Goal: Task Accomplishment & Management: Manage account settings

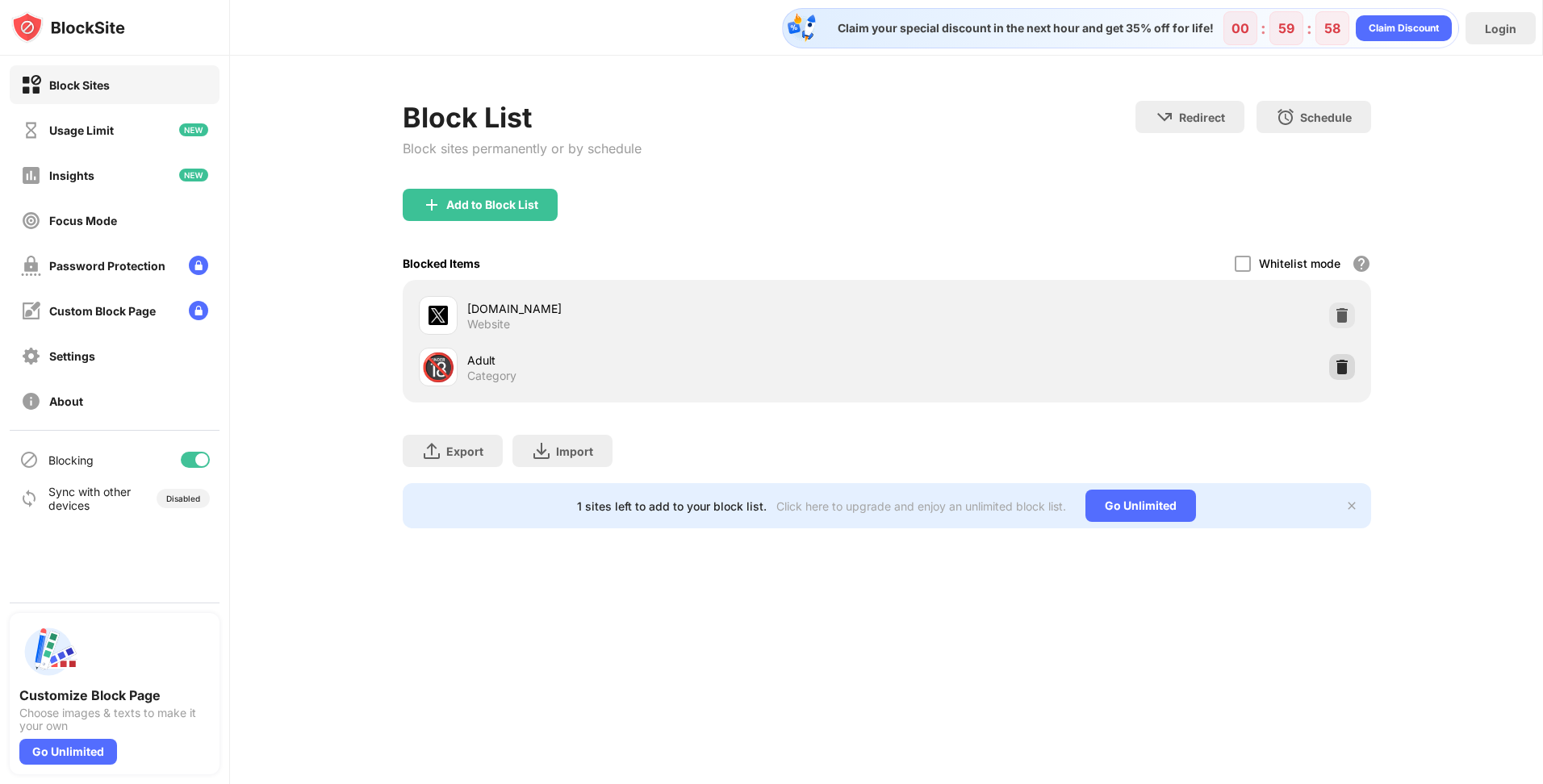
click at [1343, 358] on div at bounding box center [1343, 367] width 26 height 26
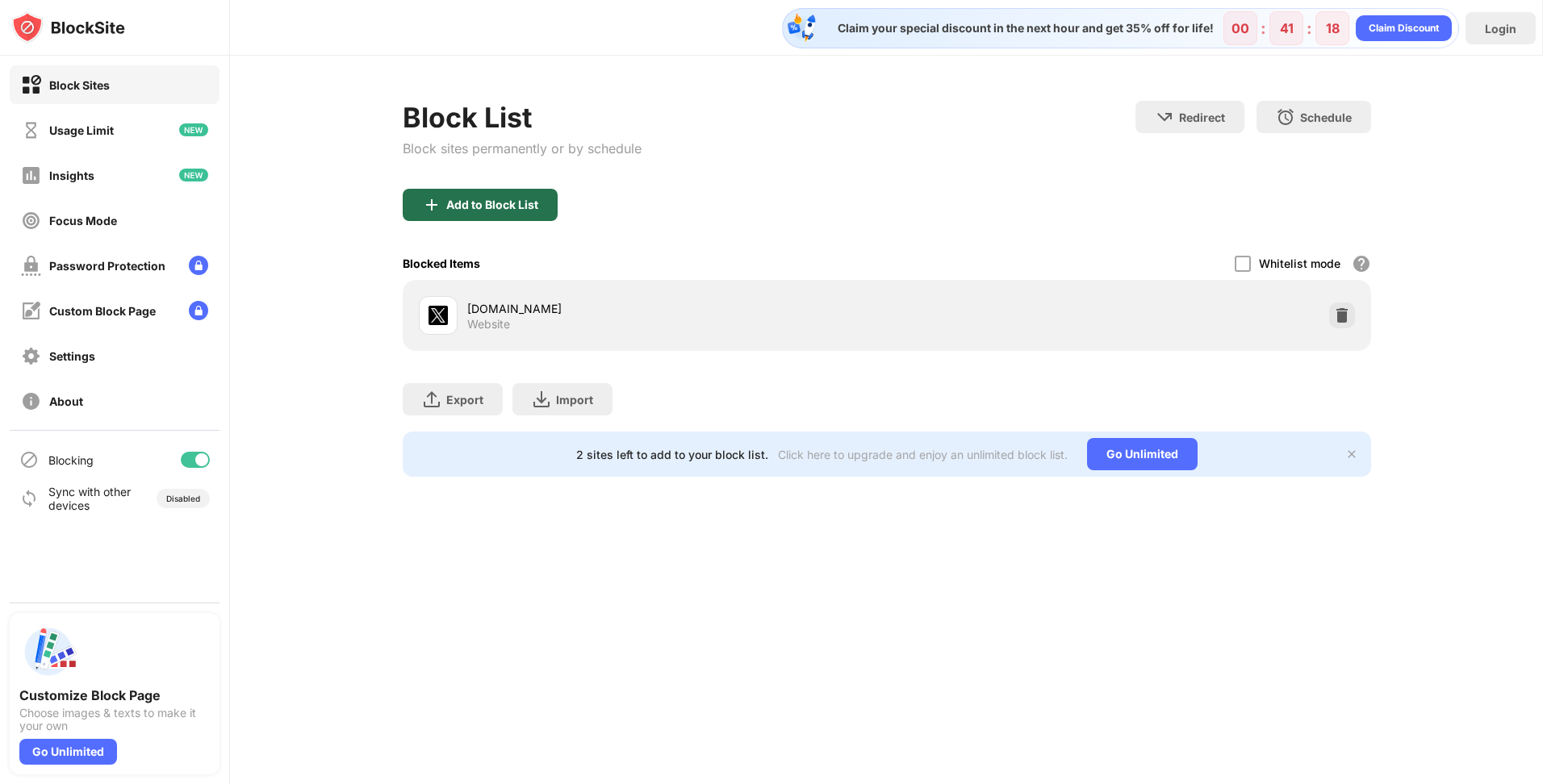
click at [470, 198] on div "Add to Block List" at bounding box center [492, 204] width 92 height 13
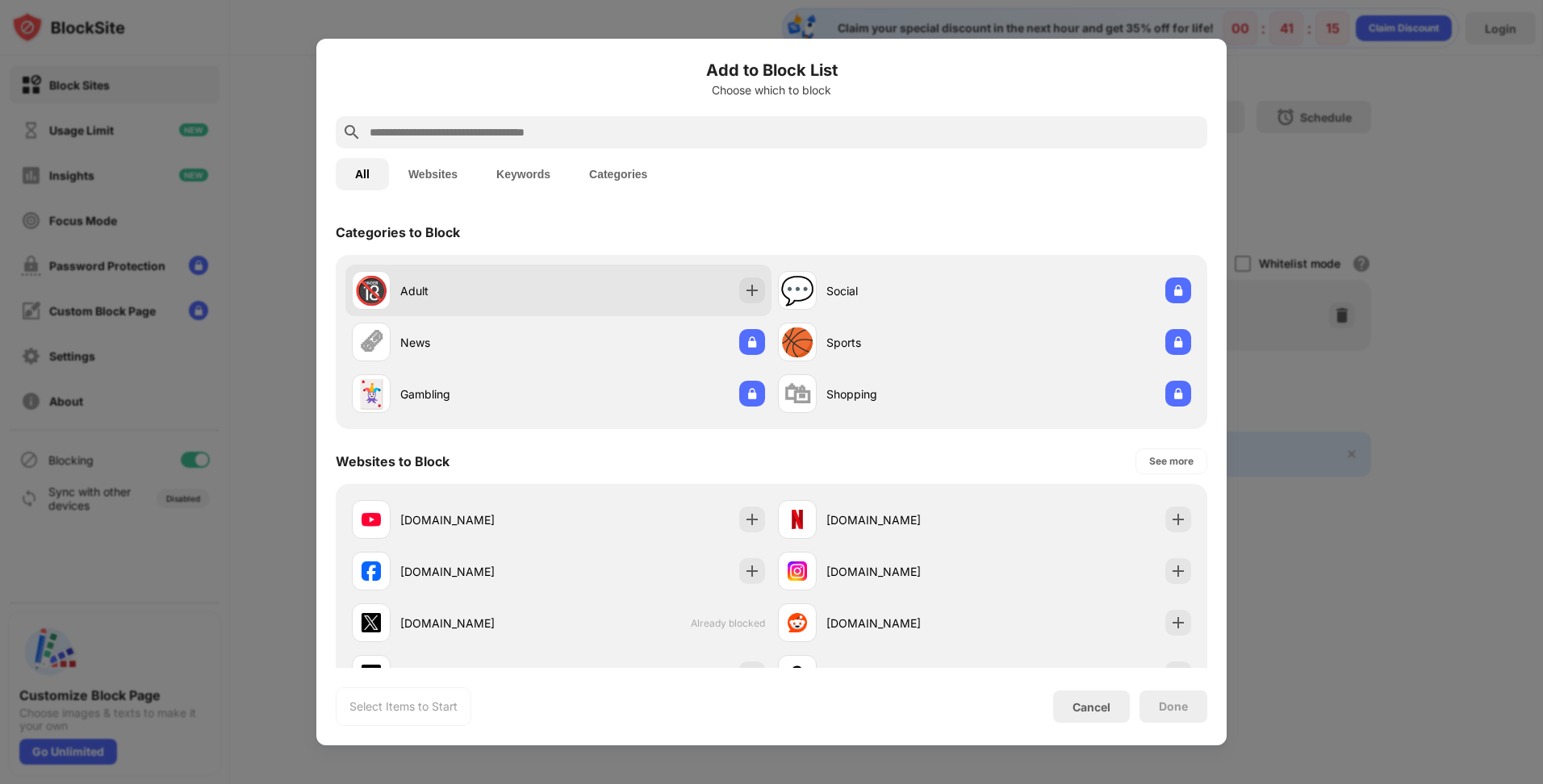
click at [748, 305] on div "🔞 Adult" at bounding box center [558, 290] width 427 height 52
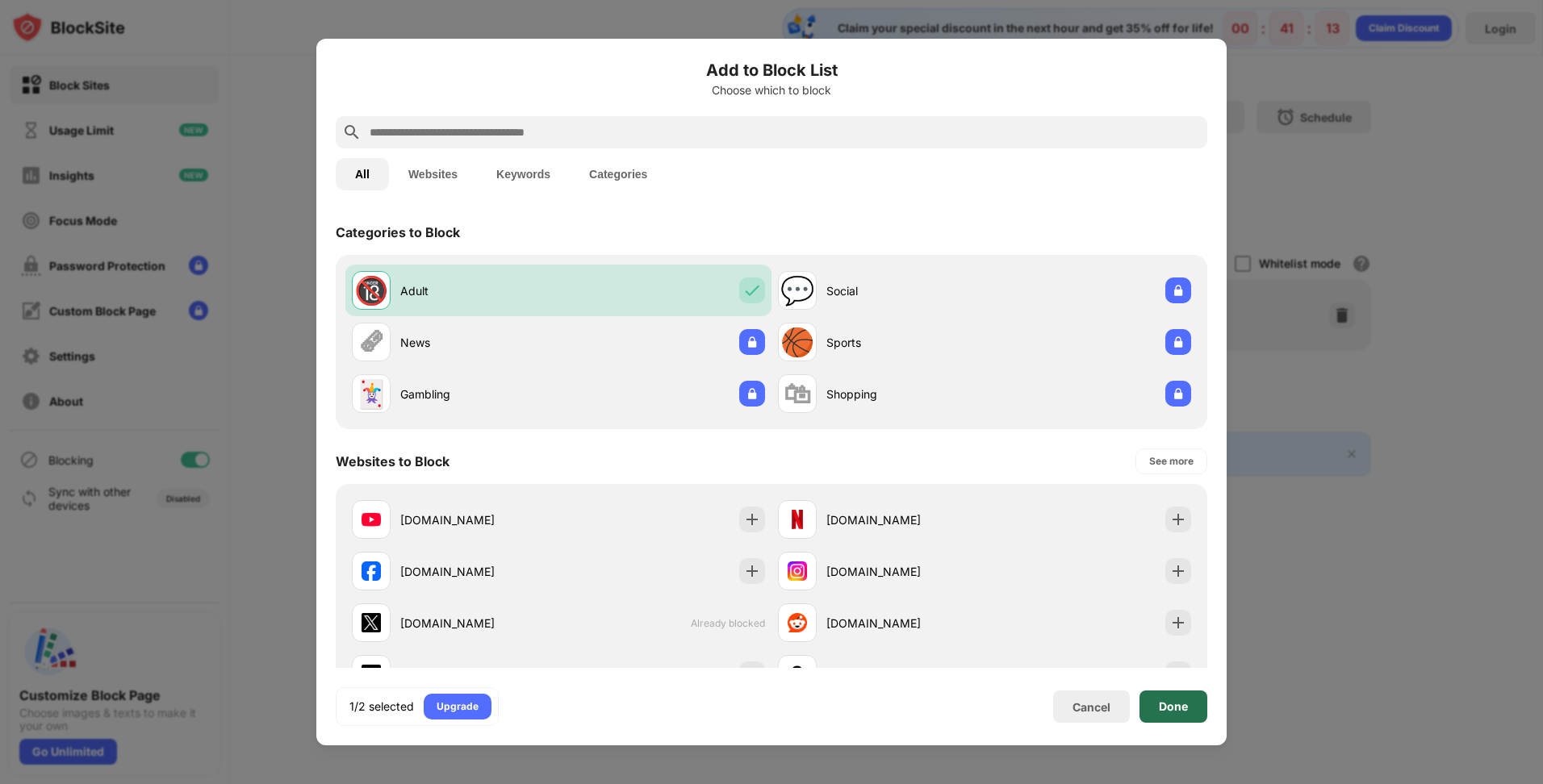
click at [1157, 710] on div "Done" at bounding box center [1173, 706] width 68 height 32
